Goal: Understand process/instructions: Learn how to perform a task or action

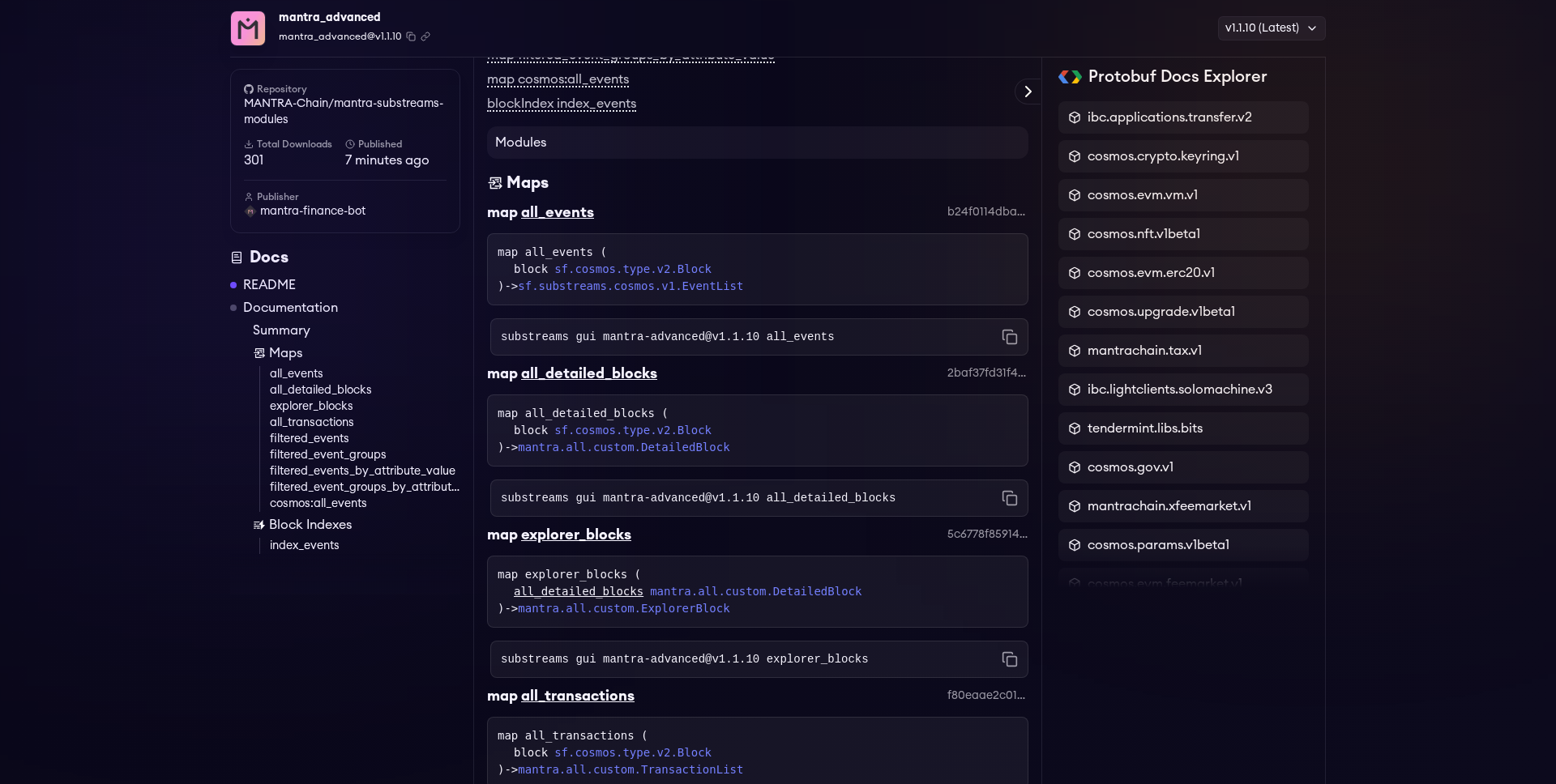
scroll to position [1477, 0]
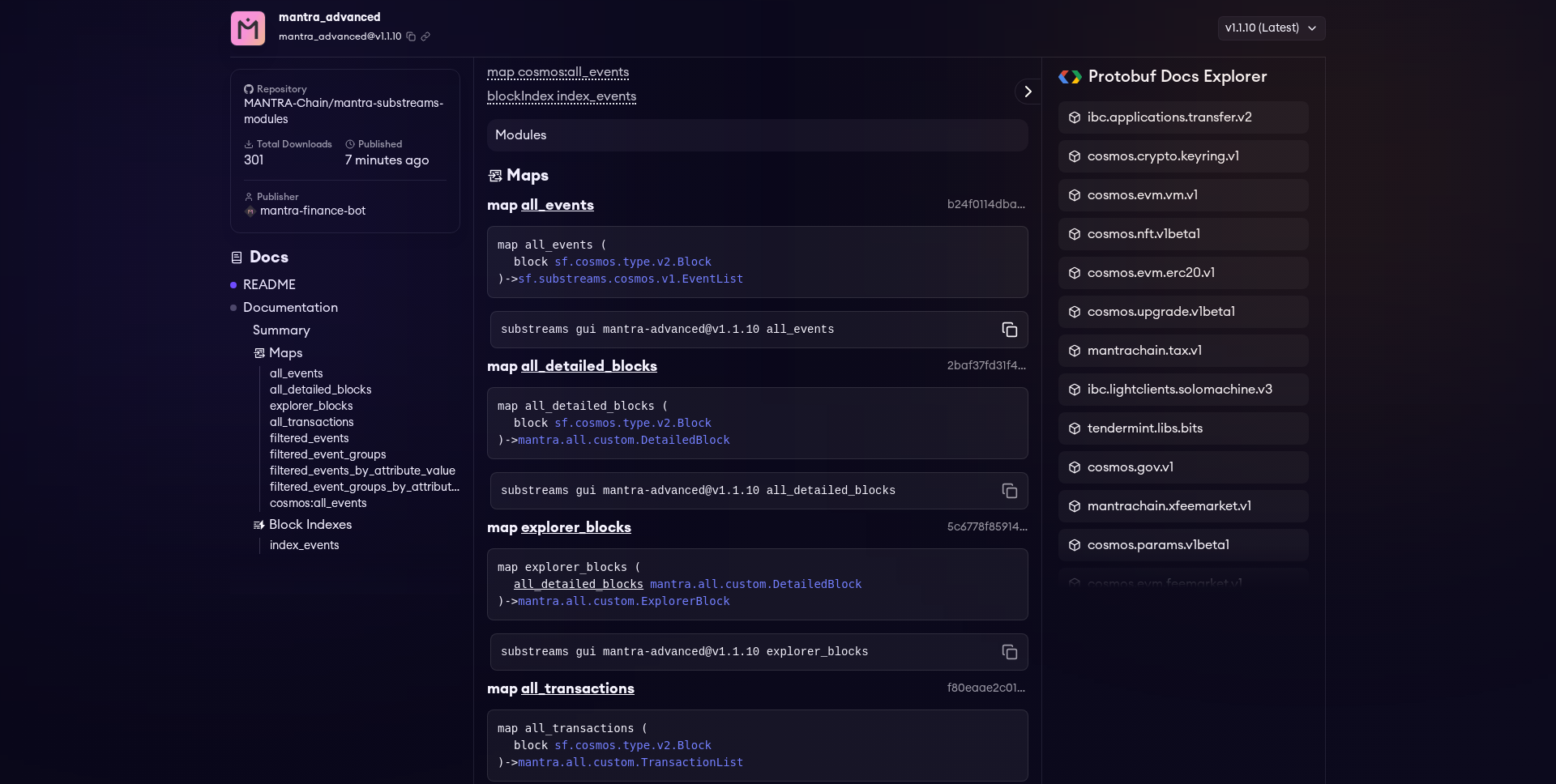
click at [1013, 338] on icon "Copy command to clipboard" at bounding box center [1009, 329] width 16 height 16
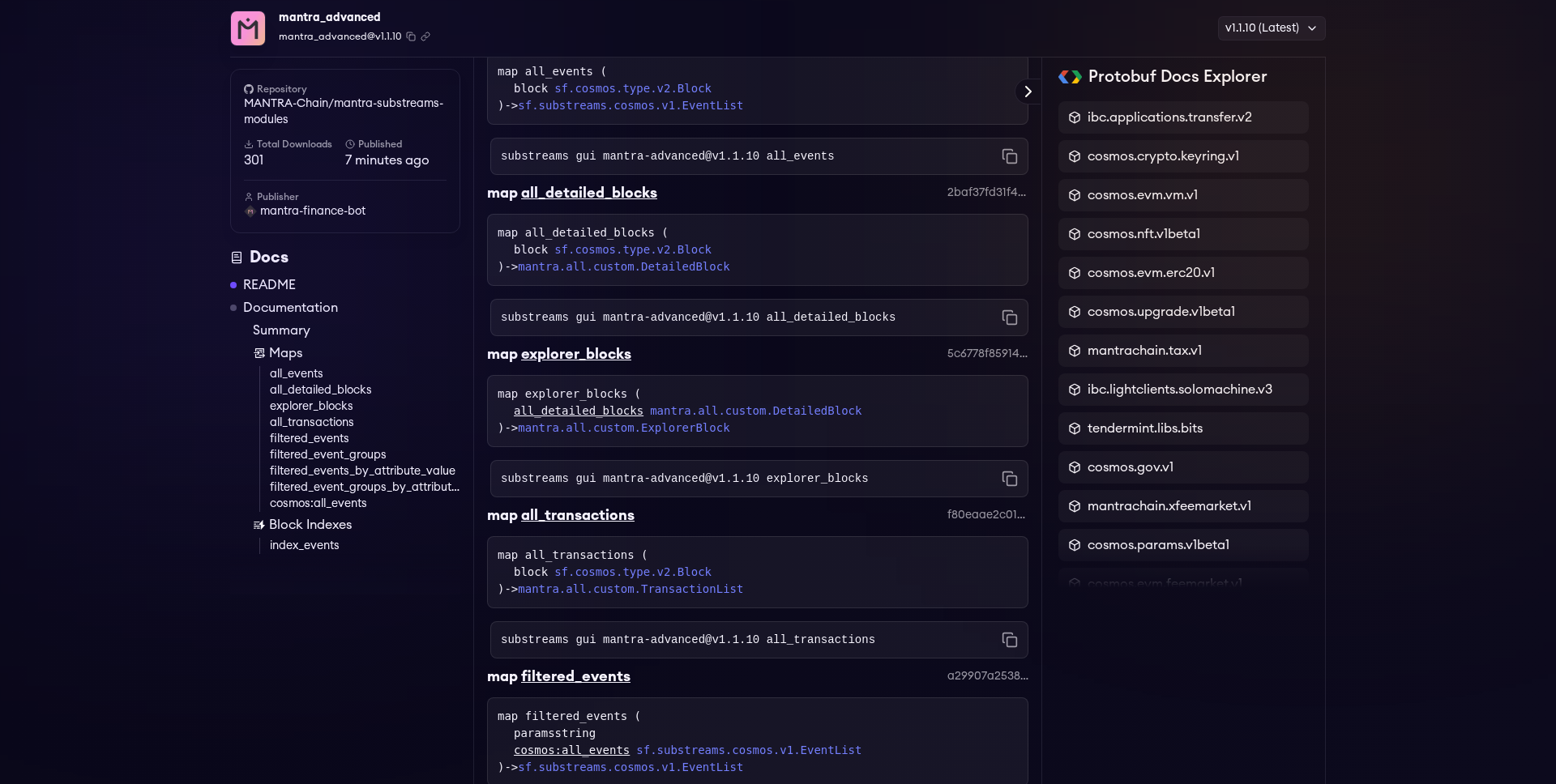
scroll to position [1737, 0]
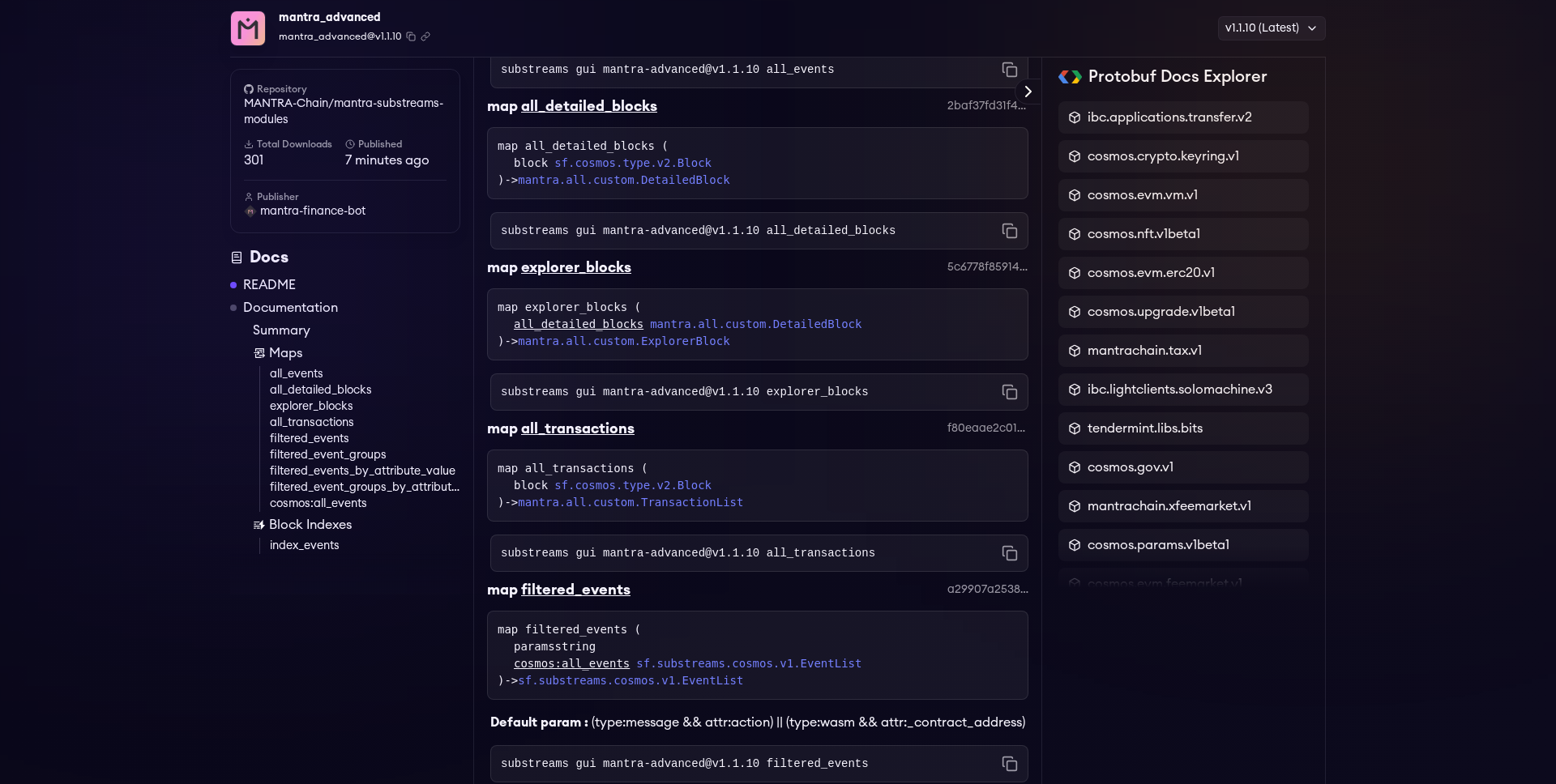
click at [941, 333] on div "all_detailed_blocks mantra.all.custom.DetailedBlock" at bounding box center [766, 324] width 504 height 17
click at [1409, 227] on div "mantra_advanced mantra_advanced@v1.1.10 Copied! Copied! v1.1.10 (Latest) v1.1.1…" at bounding box center [778, 98] width 1556 height 3566
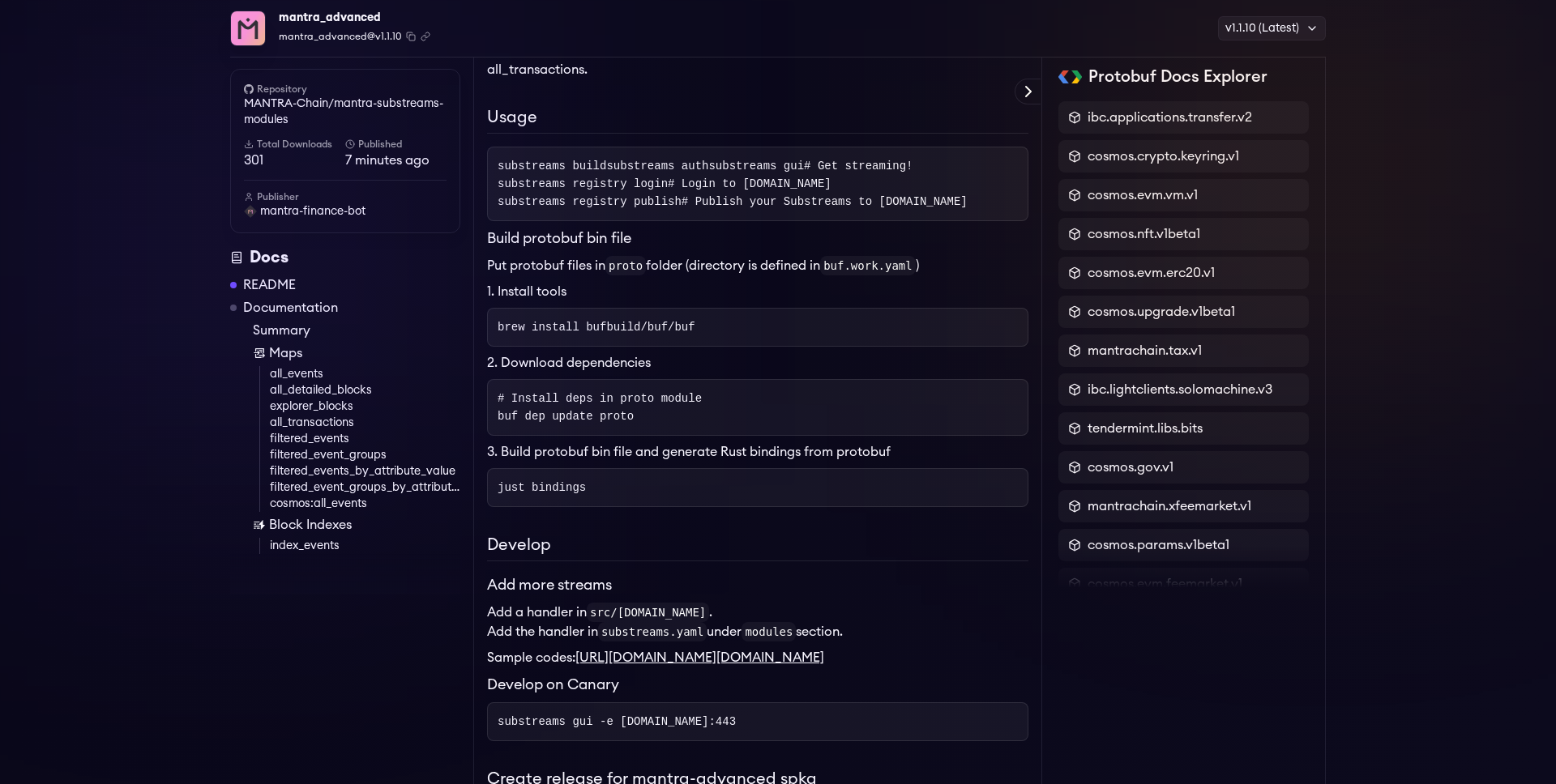
scroll to position [0, 0]
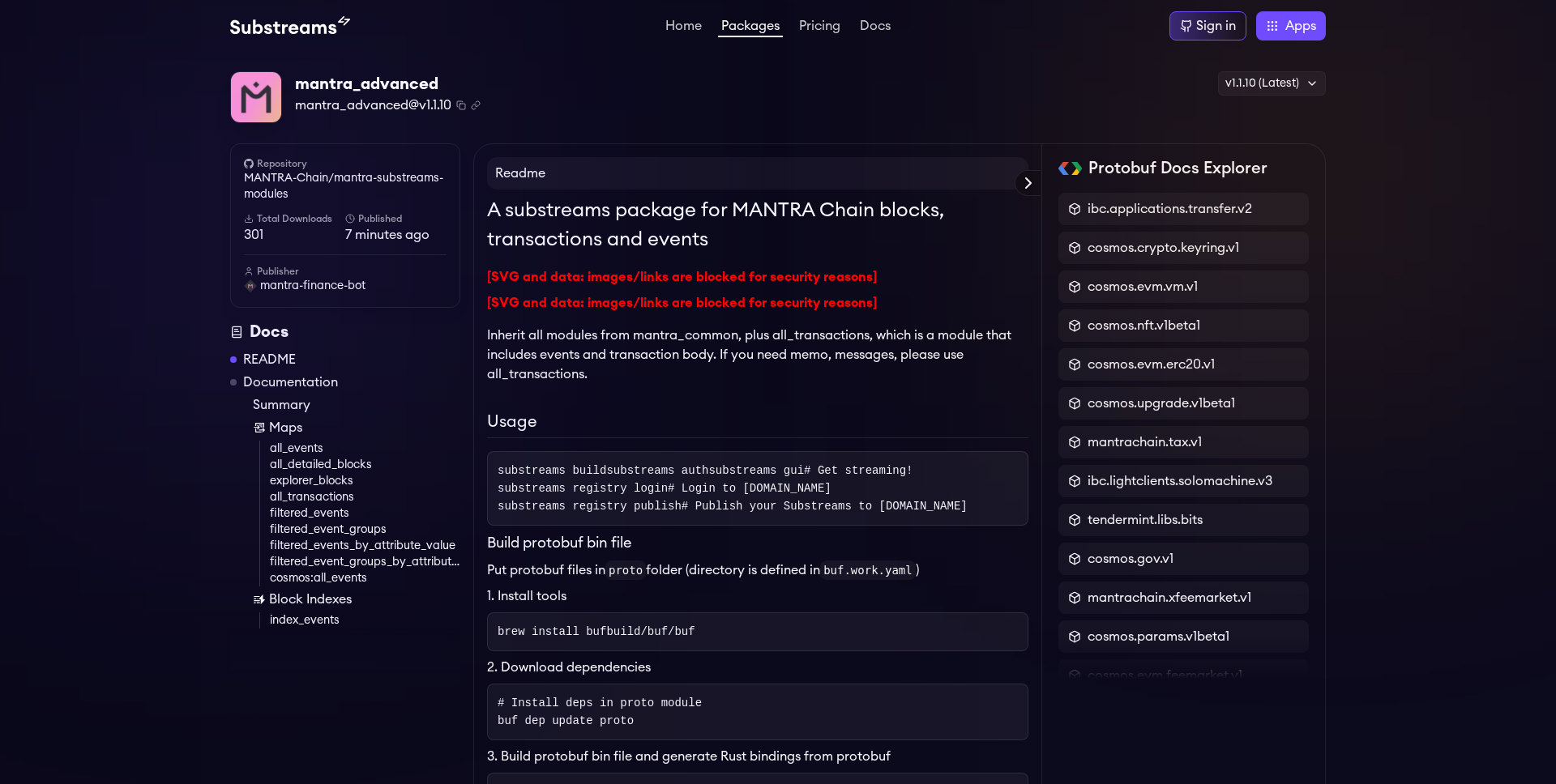
click at [1031, 188] on icon at bounding box center [1028, 182] width 20 height 20
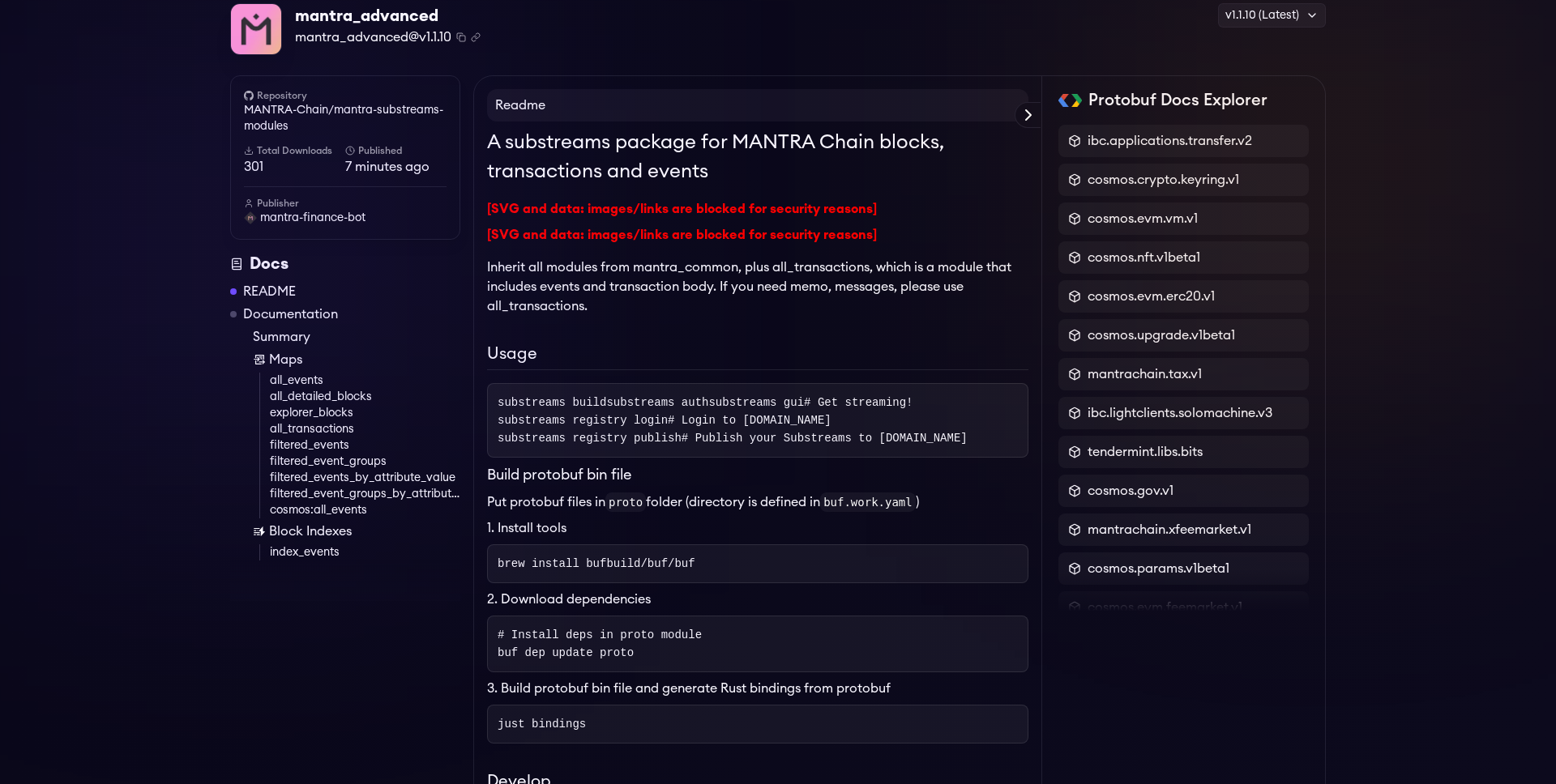
scroll to position [67, 0]
click at [962, 465] on h3 "Build protobuf bin file" at bounding box center [758, 476] width 542 height 22
